Goal: Navigation & Orientation: Find specific page/section

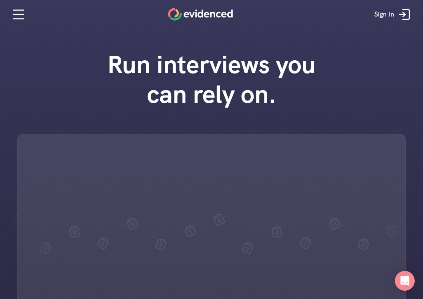
click at [407, 14] on icon at bounding box center [405, 14] width 17 height 17
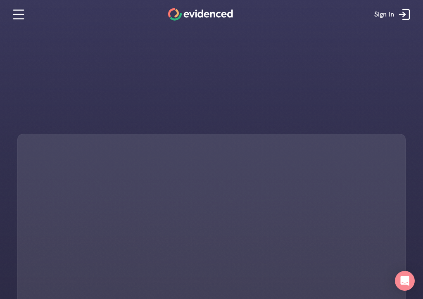
click at [390, 26] on link "Sign In" at bounding box center [393, 14] width 51 height 25
